Goal: Task Accomplishment & Management: Use online tool/utility

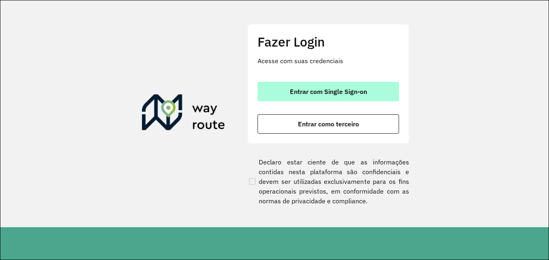
click at [347, 87] on button "Entrar com Single Sign-on" at bounding box center [329, 91] width 142 height 19
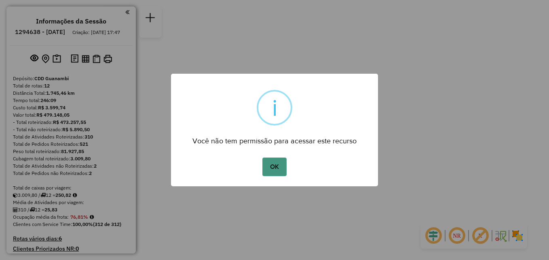
click at [280, 171] on button "OK" at bounding box center [274, 166] width 24 height 19
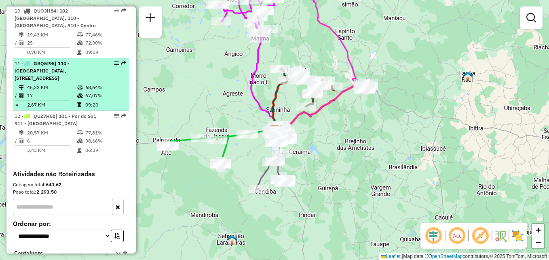
scroll to position [763, 0]
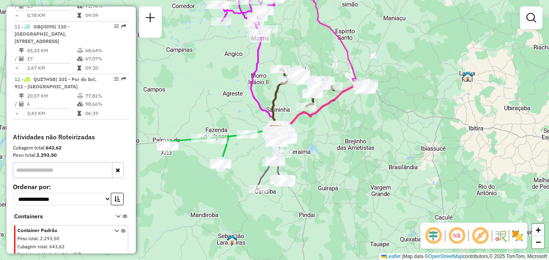
click at [133, 148] on div "Informações da Sessão 1294638 - 15/10/2025 Criação: 14/10/2025 17:47 Depósito: …" at bounding box center [70, 129] width 129 height 247
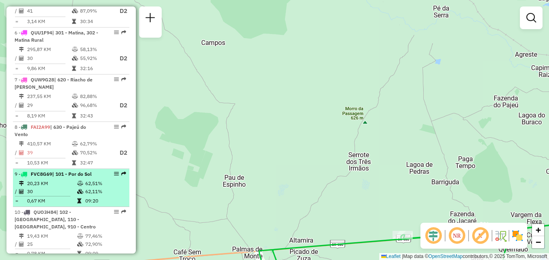
scroll to position [566, 0]
